Goal: Navigation & Orientation: Find specific page/section

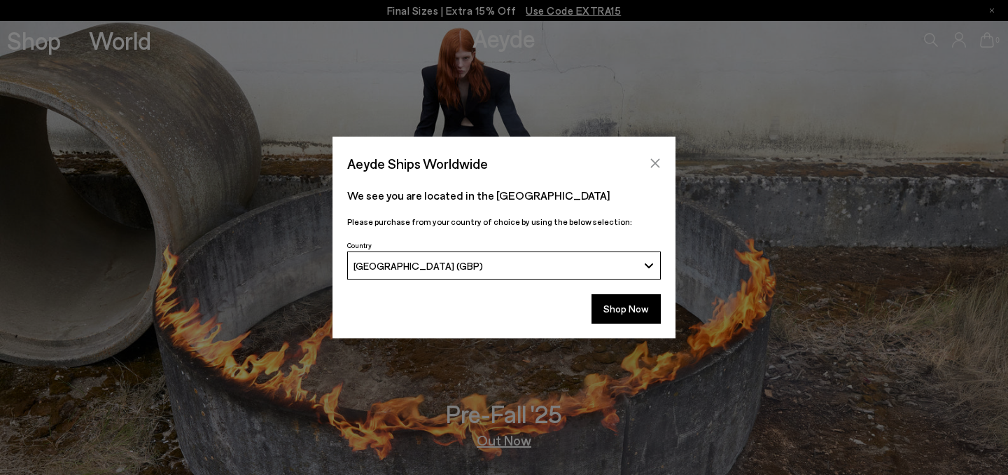
click at [655, 163] on icon "Close" at bounding box center [655, 163] width 9 height 9
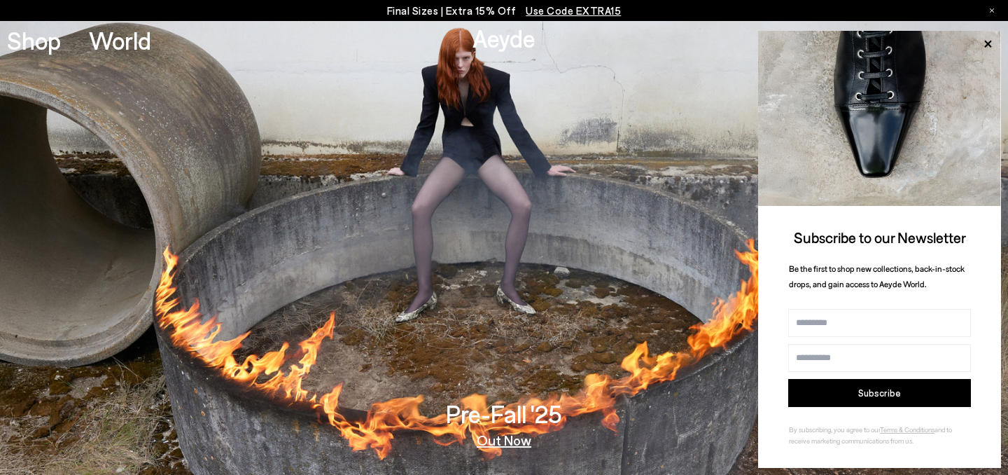
click at [578, 8] on span "Use Code EXTRA15" at bounding box center [573, 10] width 95 height 13
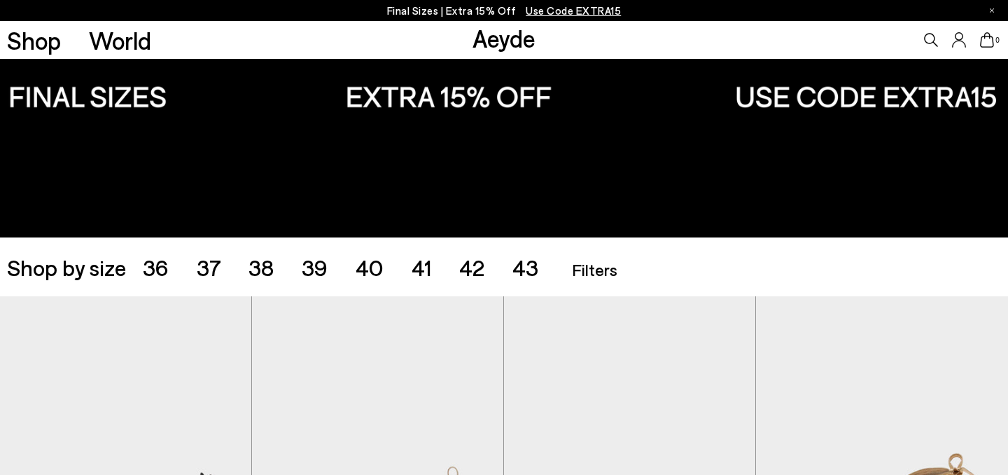
scroll to position [420, 0]
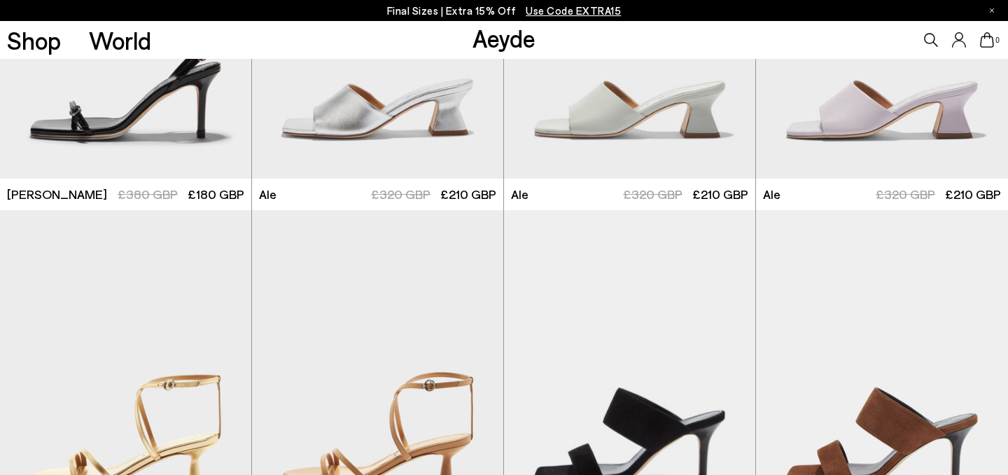
scroll to position [2972, 0]
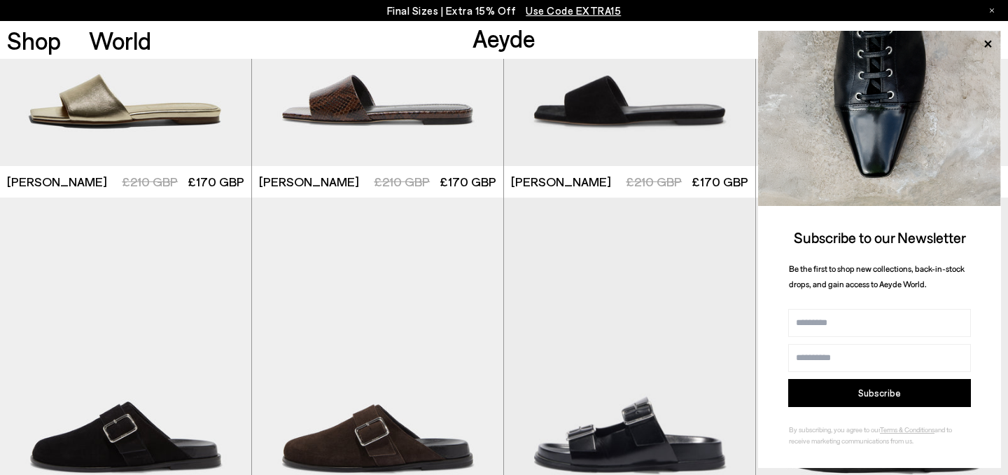
scroll to position [6998, 0]
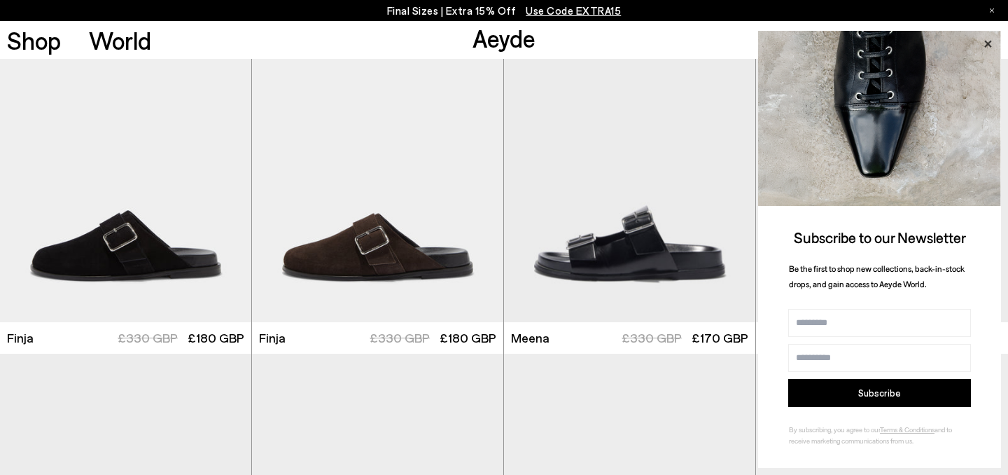
click at [989, 43] on icon at bounding box center [988, 43] width 7 height 7
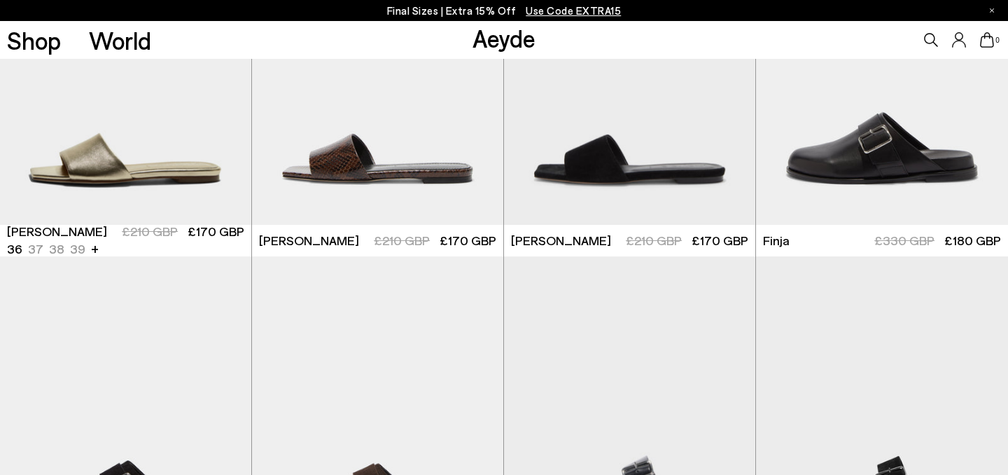
scroll to position [6706, 0]
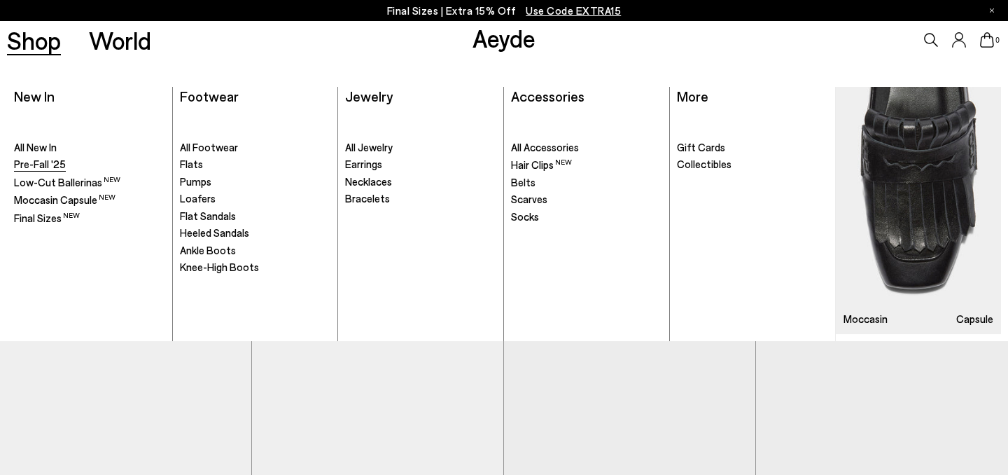
click at [48, 161] on span "Pre-Fall '25" at bounding box center [40, 164] width 52 height 13
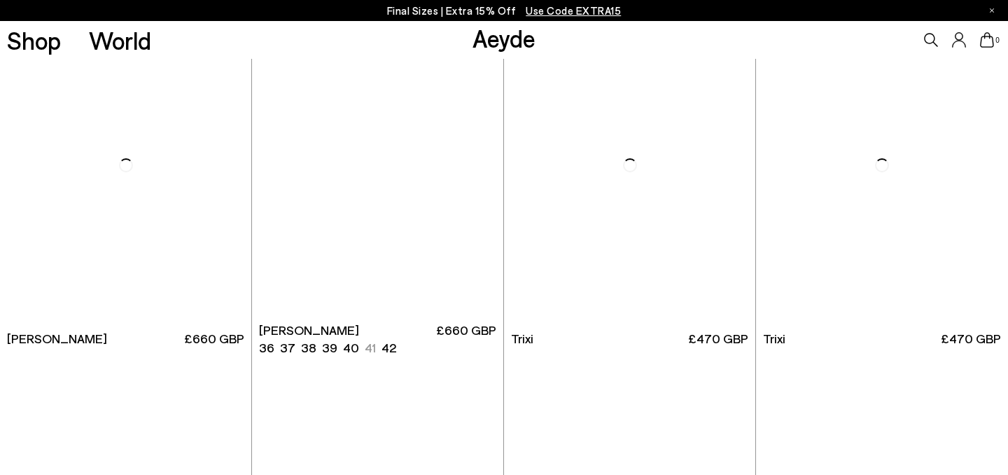
scroll to position [7310, 0]
